Goal: Task Accomplishment & Management: Use online tool/utility

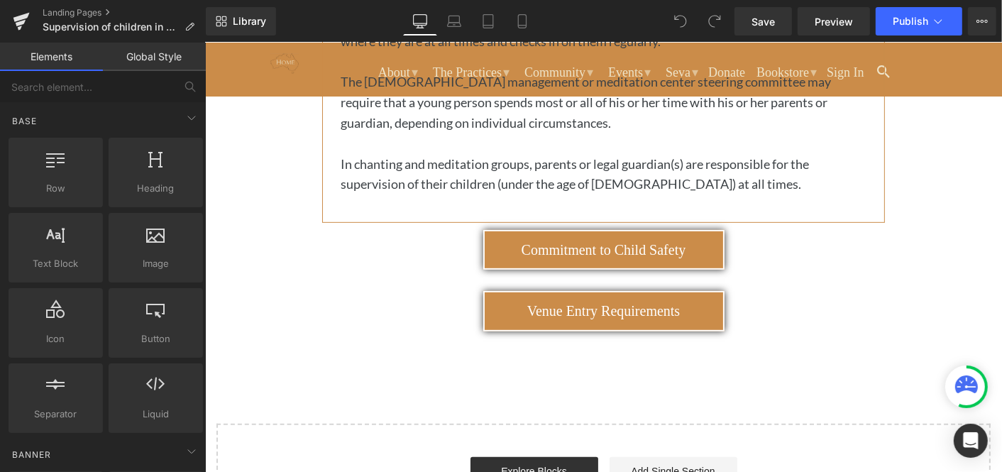
scroll to position [554, 0]
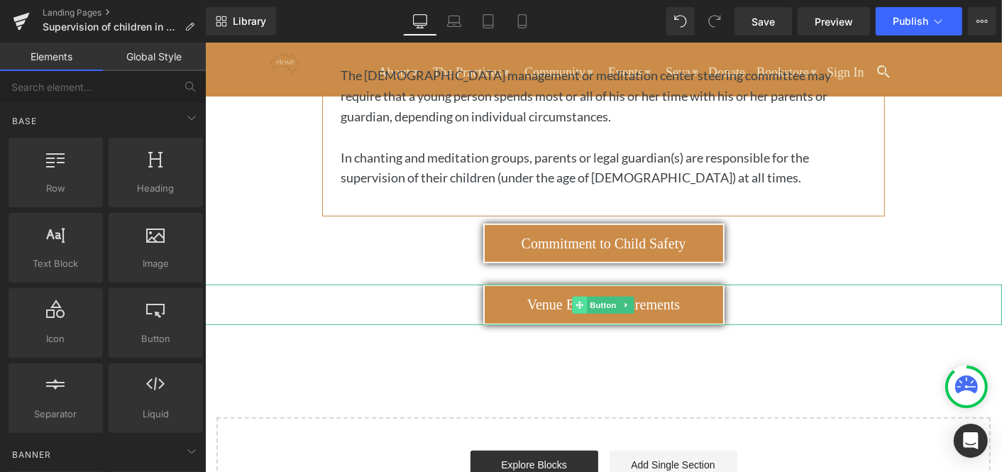
click at [579, 303] on icon at bounding box center [579, 304] width 8 height 8
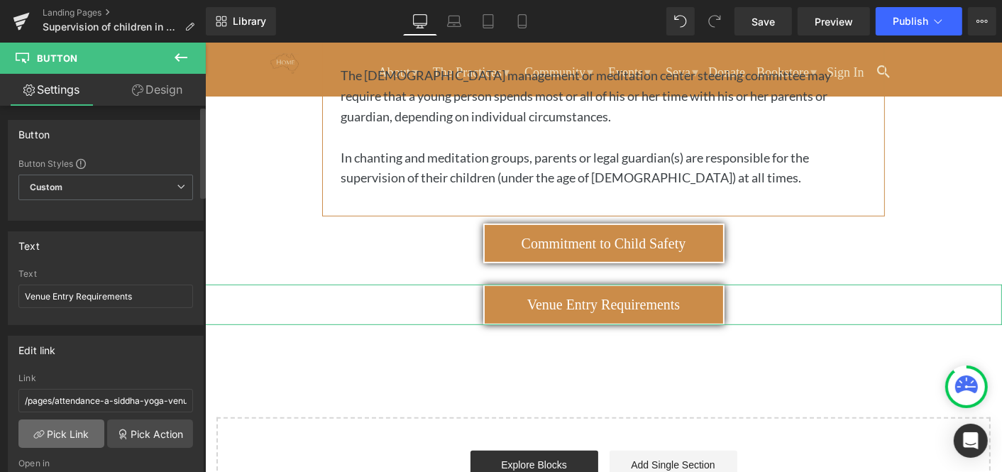
click at [72, 430] on link "Pick Link" at bounding box center [61, 433] width 86 height 28
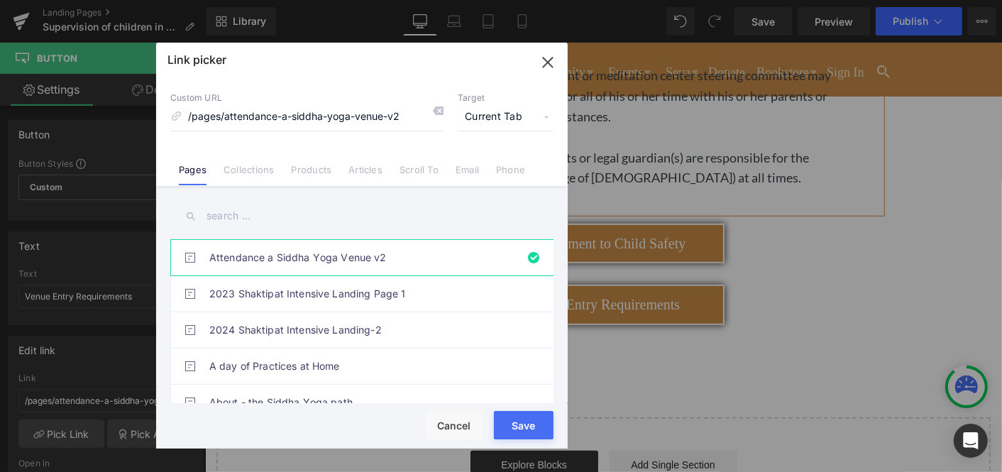
click at [221, 214] on input "text" at bounding box center [361, 216] width 383 height 32
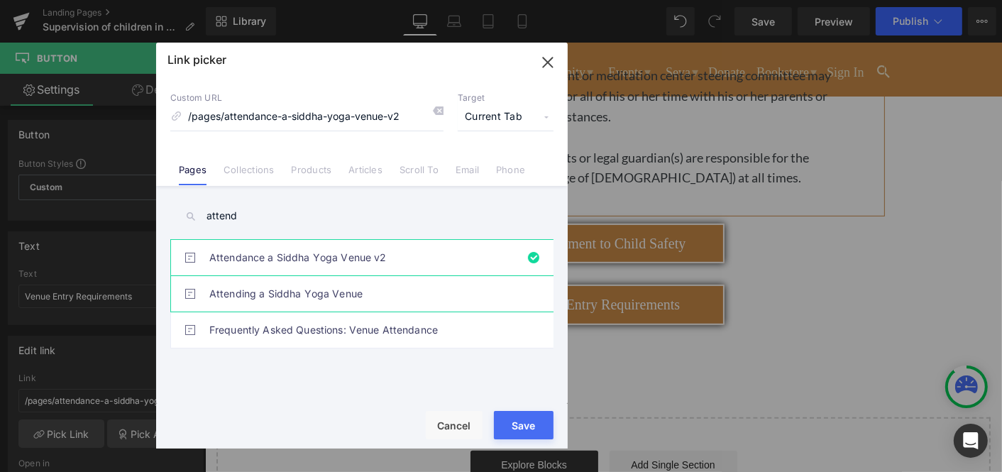
type input "attend"
click at [294, 295] on link "Attending a Siddha Yoga Venue" at bounding box center [365, 293] width 312 height 35
click at [314, 250] on link "Attendance a Siddha Yoga Venue v2" at bounding box center [365, 257] width 312 height 35
type input "/pages/attendance-a-siddha-yoga-venue-v2"
click at [521, 421] on div "Rendering Content" at bounding box center [501, 416] width 87 height 16
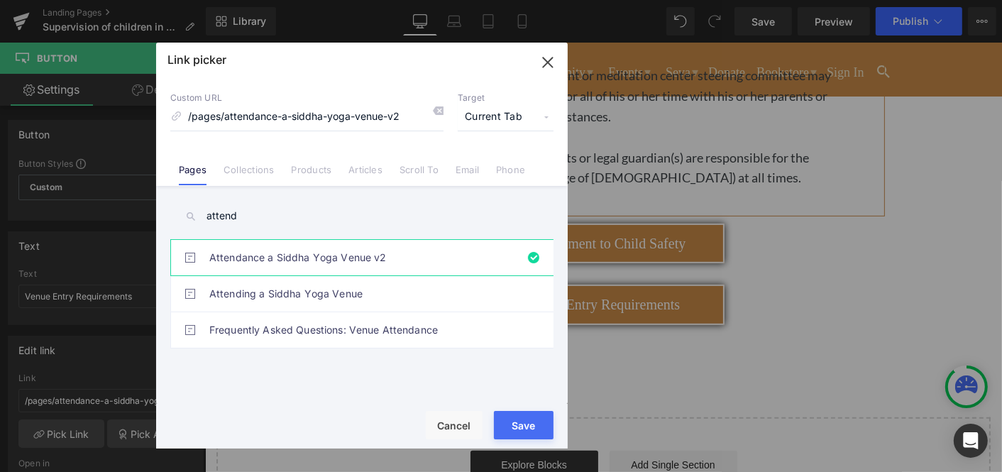
click at [522, 424] on button "Save" at bounding box center [524, 425] width 60 height 28
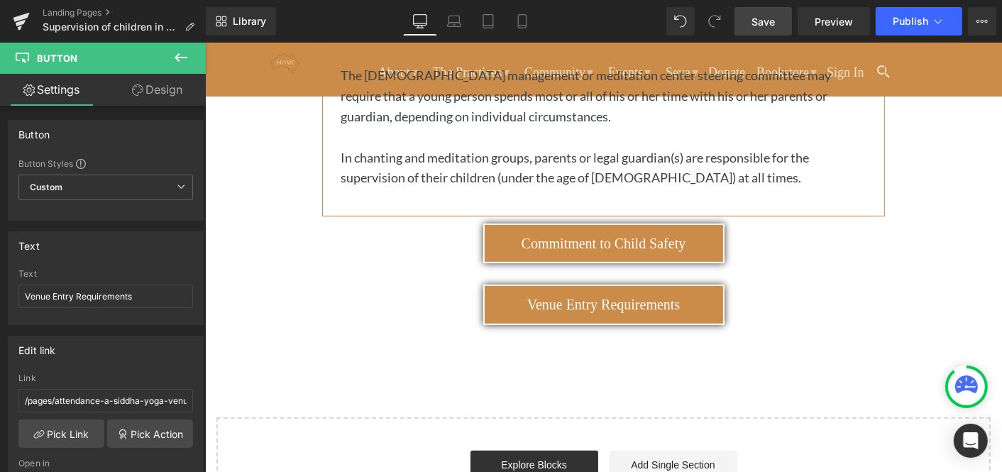
click at [766, 15] on span "Save" at bounding box center [762, 21] width 23 height 15
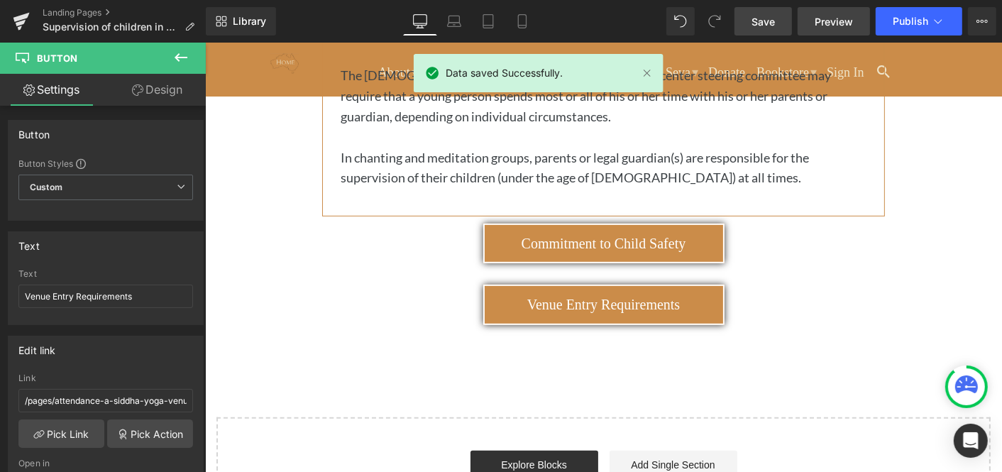
click at [837, 18] on span "Preview" at bounding box center [834, 21] width 38 height 15
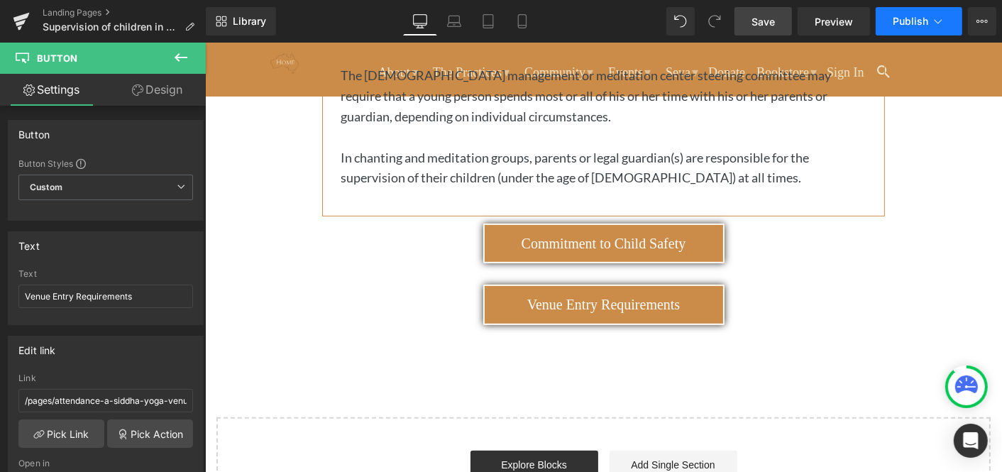
click at [915, 21] on span "Publish" at bounding box center [910, 21] width 35 height 11
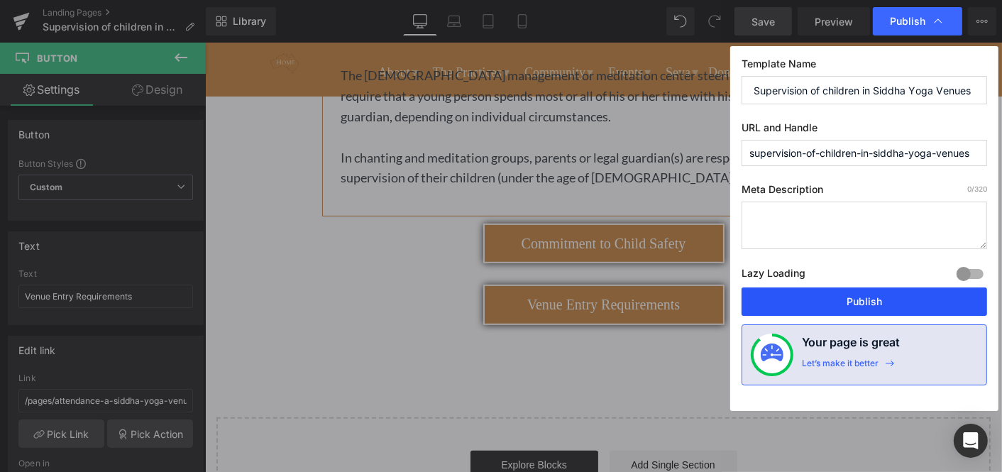
click at [857, 297] on button "Publish" at bounding box center [865, 301] width 246 height 28
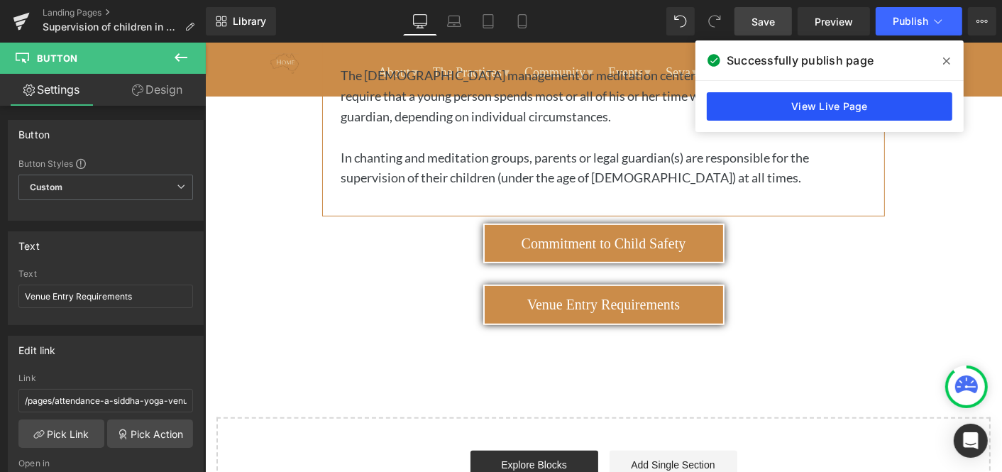
click at [814, 97] on link "View Live Page" at bounding box center [830, 106] width 246 height 28
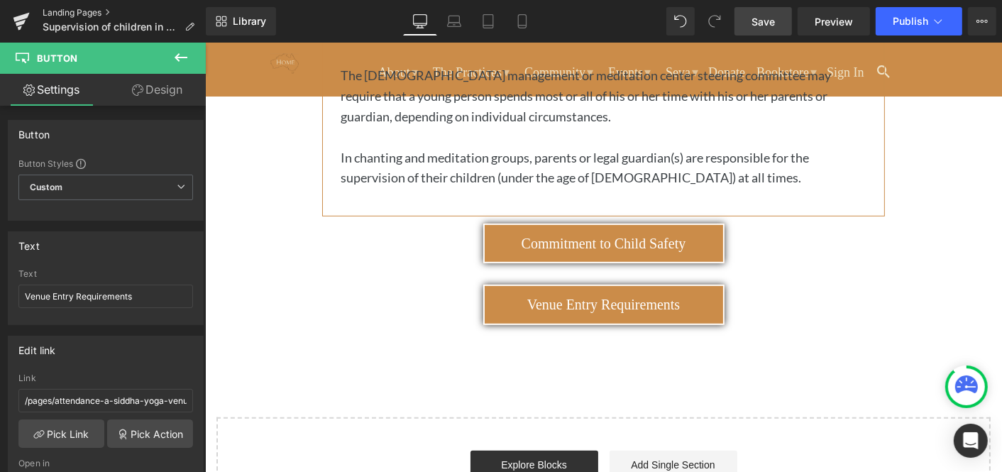
click at [89, 13] on link "Landing Pages" at bounding box center [124, 12] width 163 height 11
